Goal: Find specific page/section: Find specific page/section

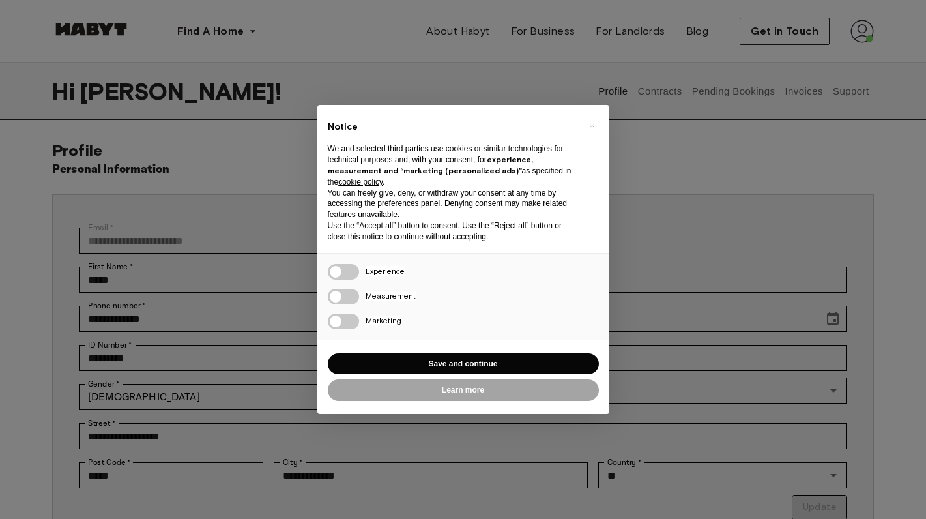
click at [670, 139] on div "× Notice We and selected third parties use cookies or similar technologies for …" at bounding box center [463, 259] width 926 height 519
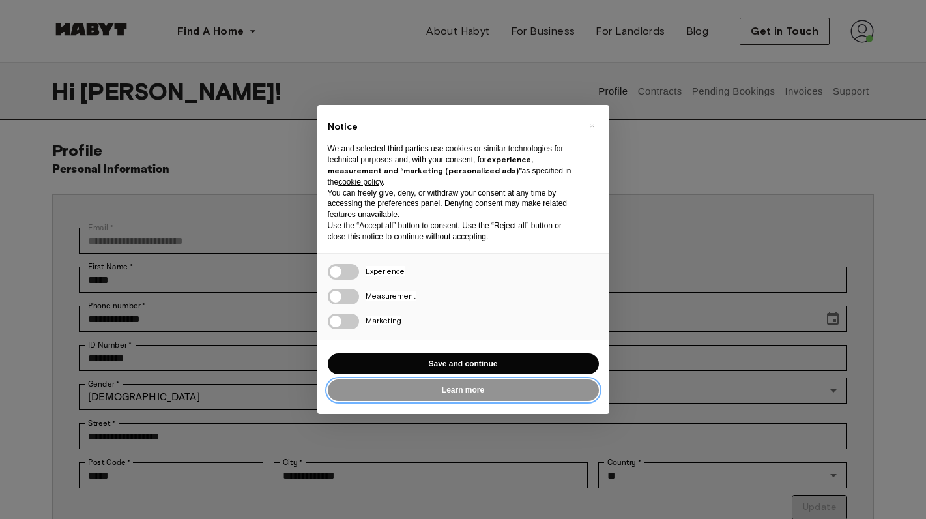
click at [510, 388] on button "Learn more" at bounding box center [463, 390] width 271 height 22
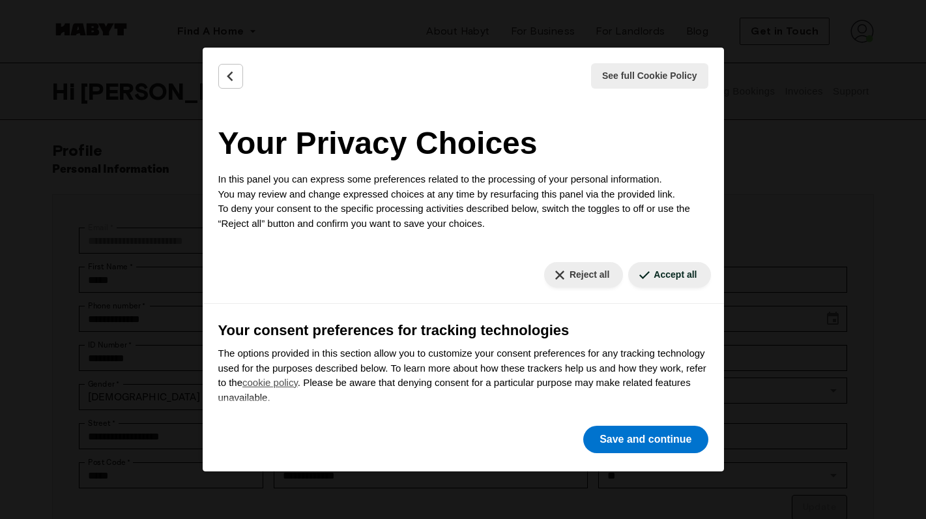
click at [271, 52] on div "See full Cookie Policy Cookie Policy" at bounding box center [463, 76] width 521 height 57
click at [236, 72] on icon "Back" at bounding box center [230, 76] width 13 height 13
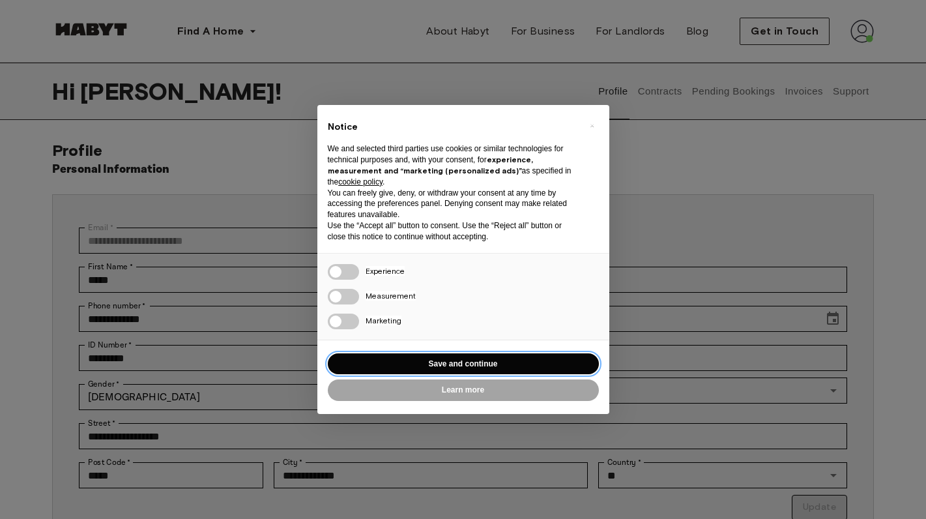
click at [446, 364] on button "Save and continue" at bounding box center [463, 364] width 271 height 22
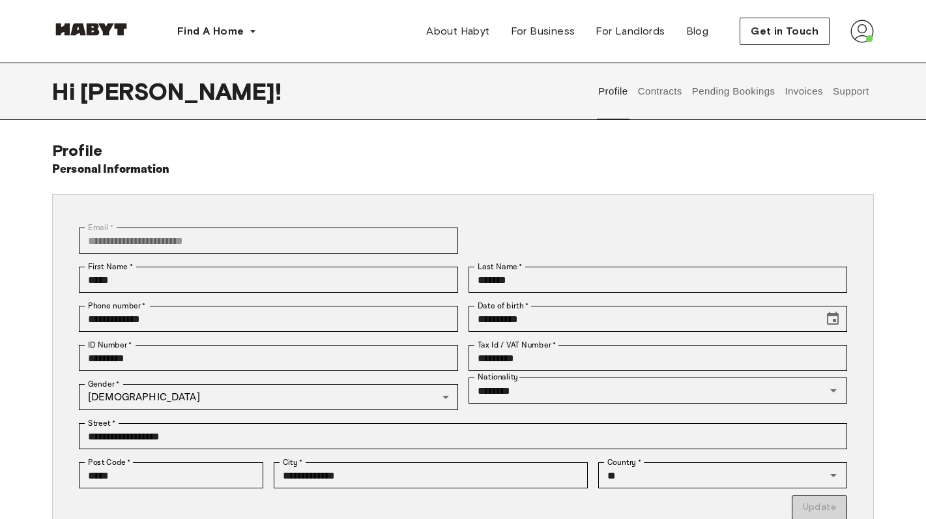
click at [654, 87] on button "Contracts" at bounding box center [660, 91] width 48 height 57
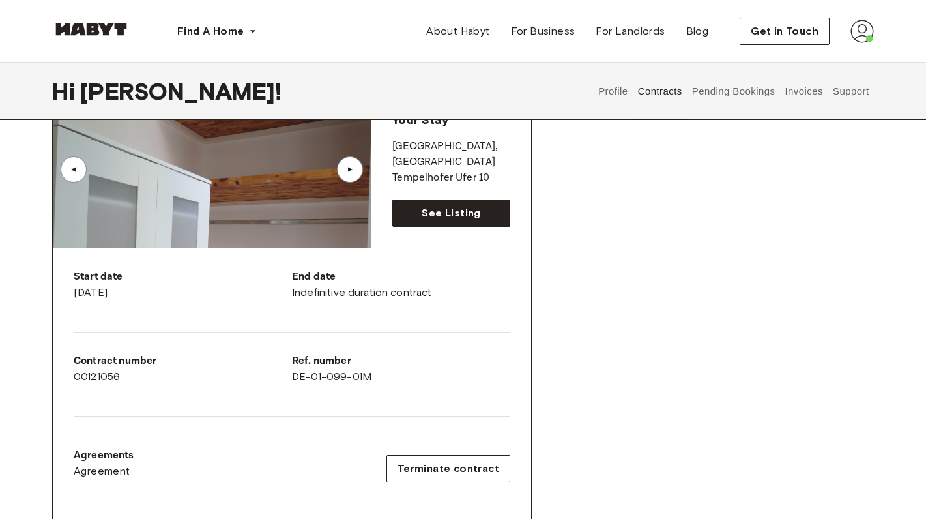
scroll to position [121, 0]
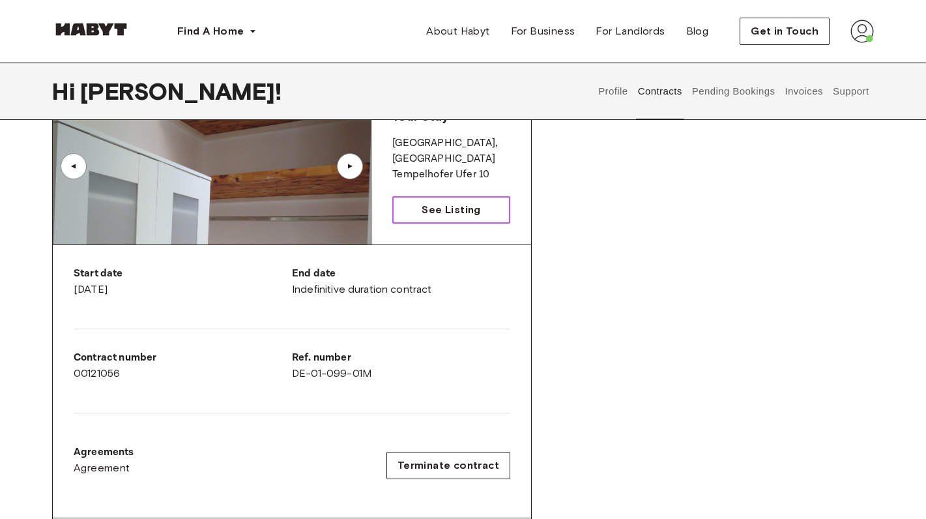
click at [453, 211] on span "See Listing" at bounding box center [451, 210] width 59 height 16
